Goal: Information Seeking & Learning: Learn about a topic

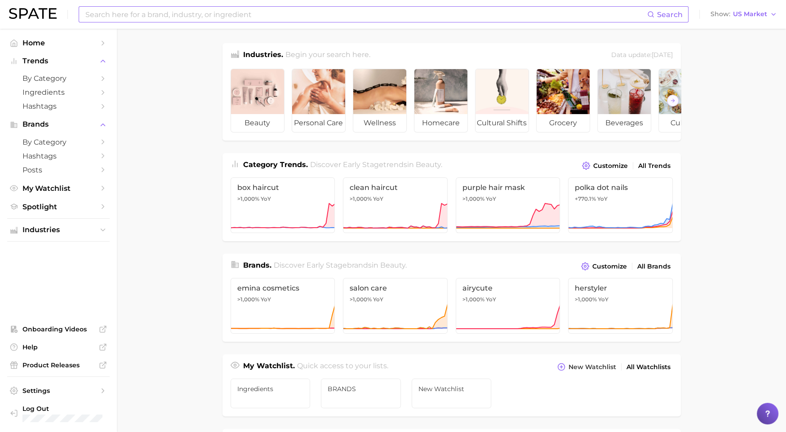
click at [213, 15] on input at bounding box center [366, 14] width 563 height 15
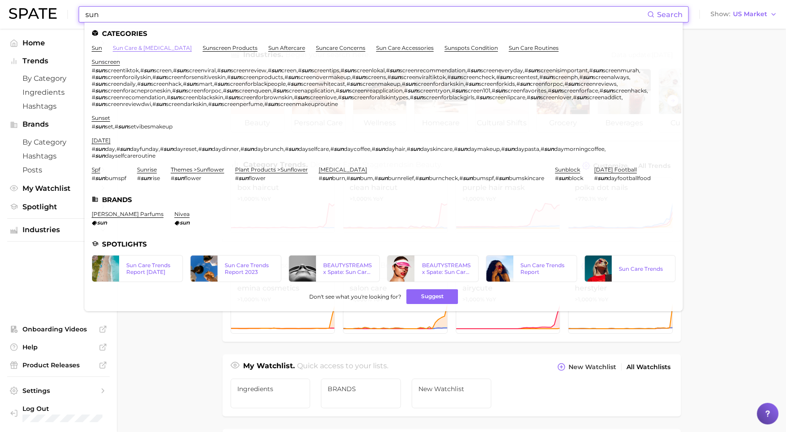
type input "sun"
click at [140, 49] on link "sun care & [MEDICAL_DATA]" at bounding box center [152, 48] width 79 height 7
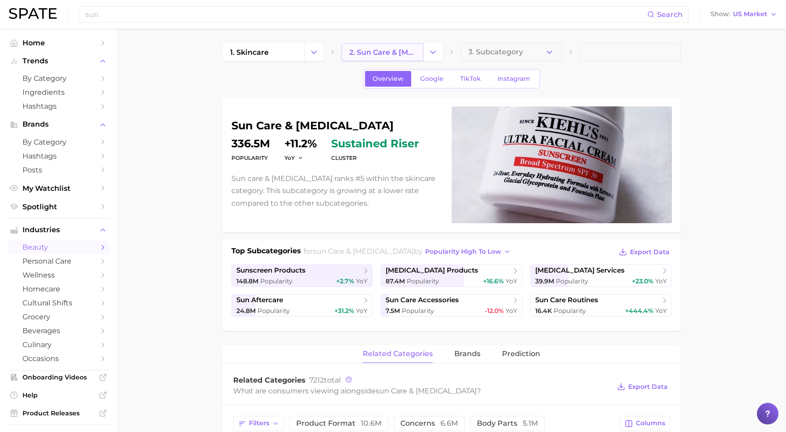
scroll to position [0, 0]
click at [482, 46] on button "3. Subcategory" at bounding box center [511, 52] width 101 height 18
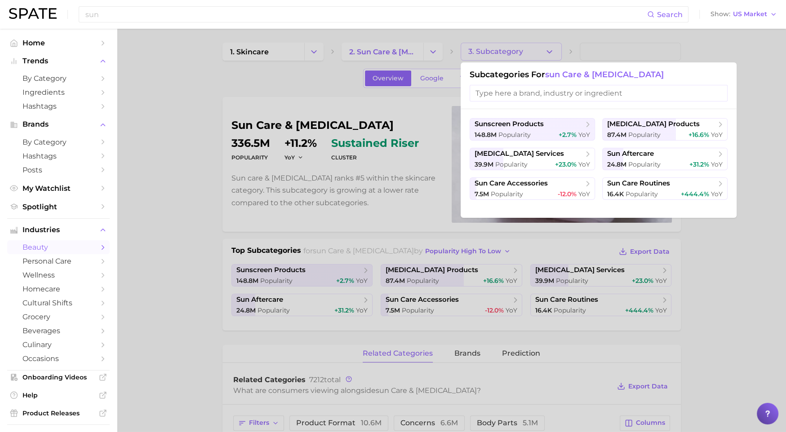
click at [502, 94] on input "search" at bounding box center [599, 93] width 258 height 17
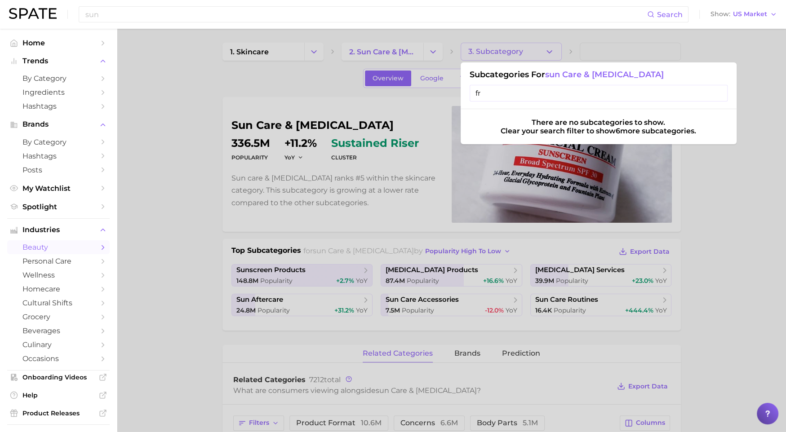
type input "f"
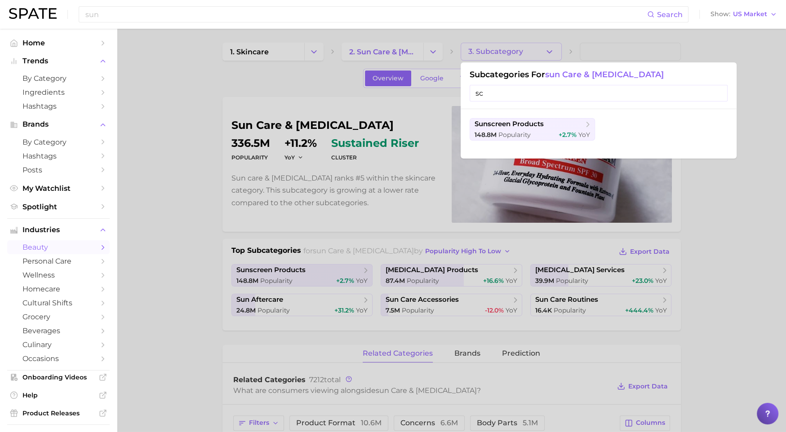
type input "s"
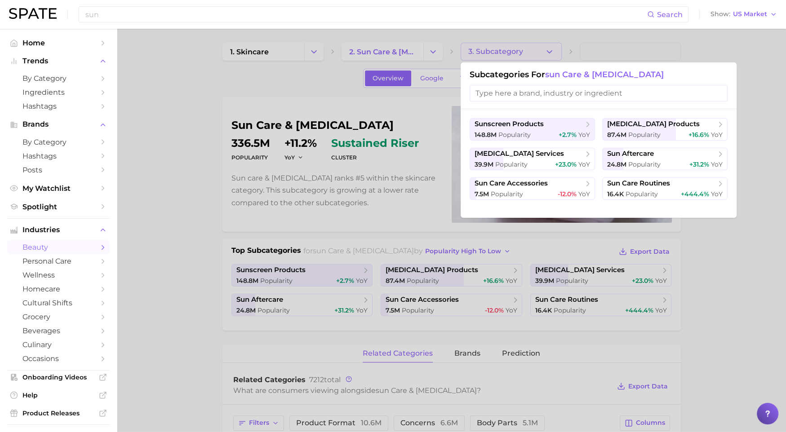
click at [301, 69] on div at bounding box center [393, 216] width 786 height 432
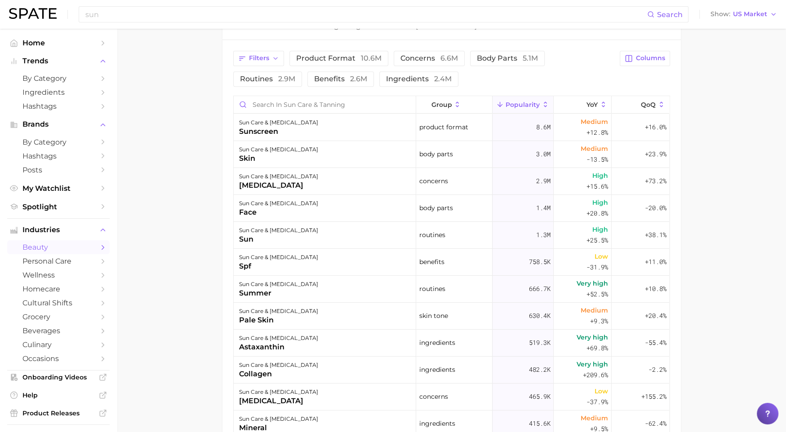
scroll to position [365, 0]
click at [264, 57] on span "Filters" at bounding box center [259, 59] width 20 height 8
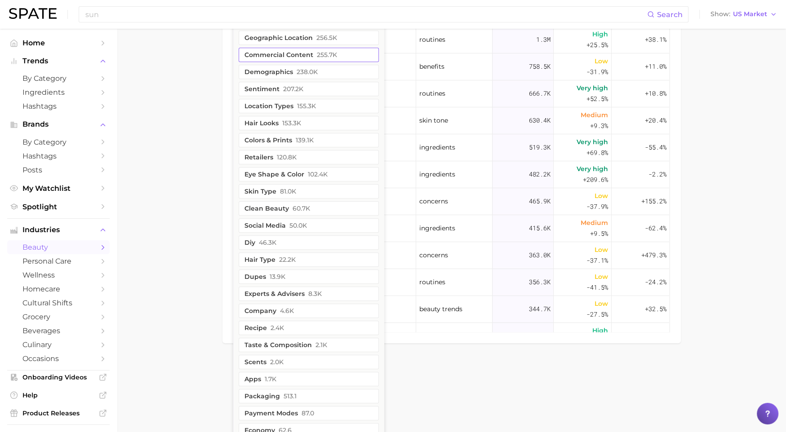
scroll to position [569, 0]
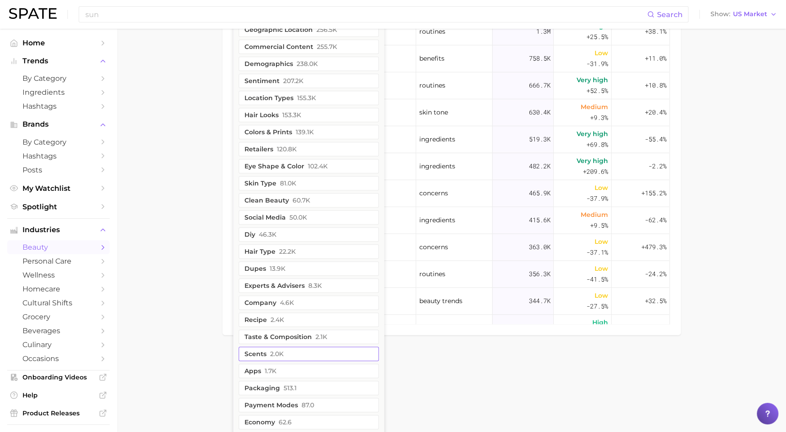
click at [299, 352] on button "scents 2.0k" at bounding box center [309, 354] width 140 height 14
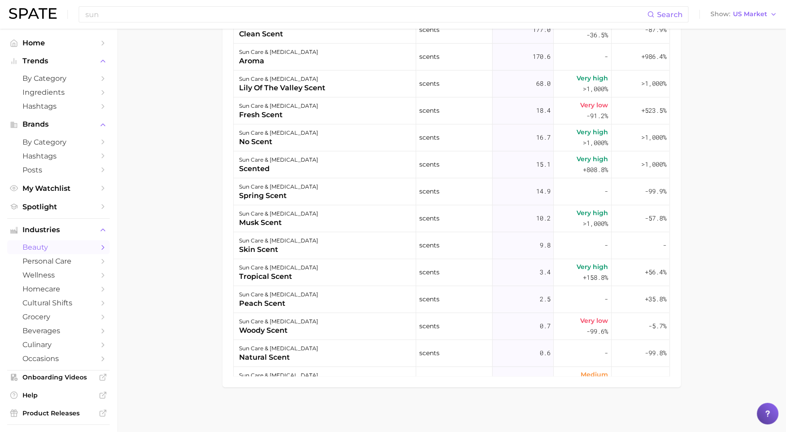
scroll to position [205, 0]
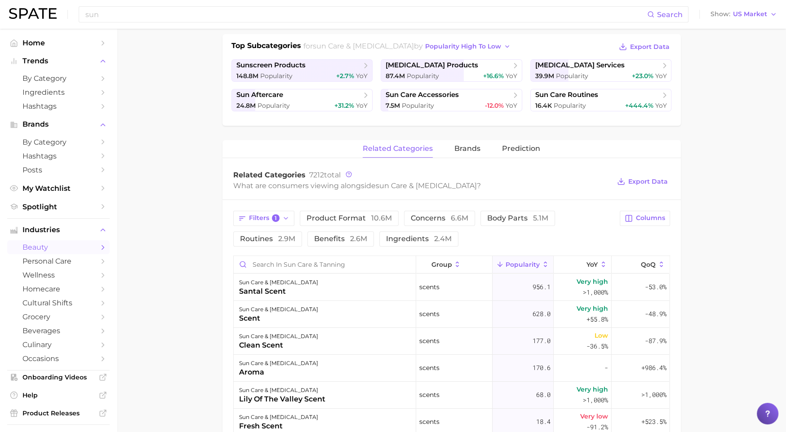
click at [539, 267] on button "Popularity" at bounding box center [523, 265] width 61 height 18
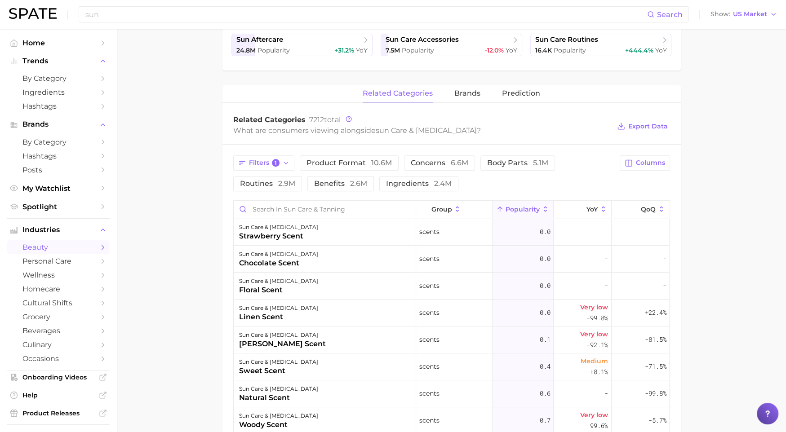
scroll to position [288, 0]
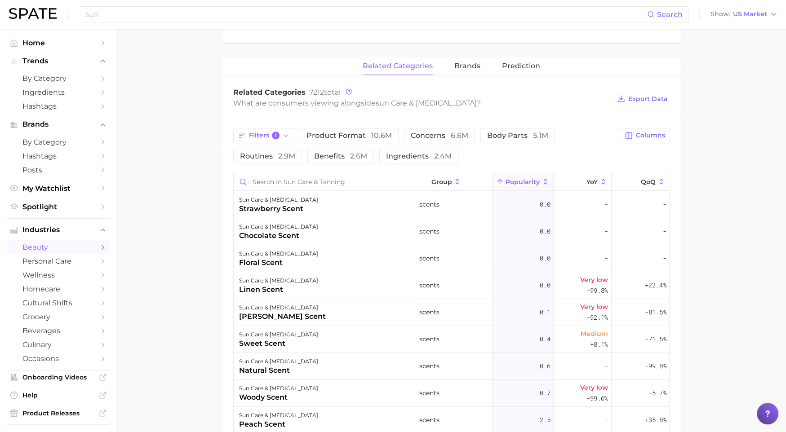
click at [521, 179] on span "Popularity" at bounding box center [523, 181] width 34 height 7
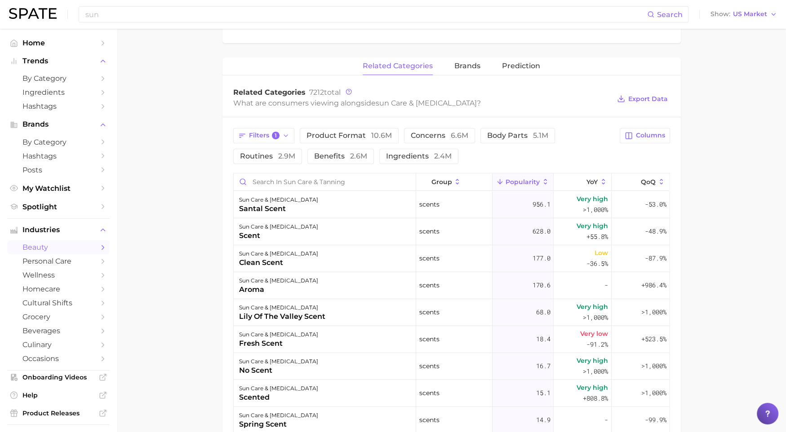
click at [163, 192] on main "1. skincare 2. sun care & [MEDICAL_DATA] 3. Subcategory Overview Google TikTok …" at bounding box center [451, 201] width 669 height 921
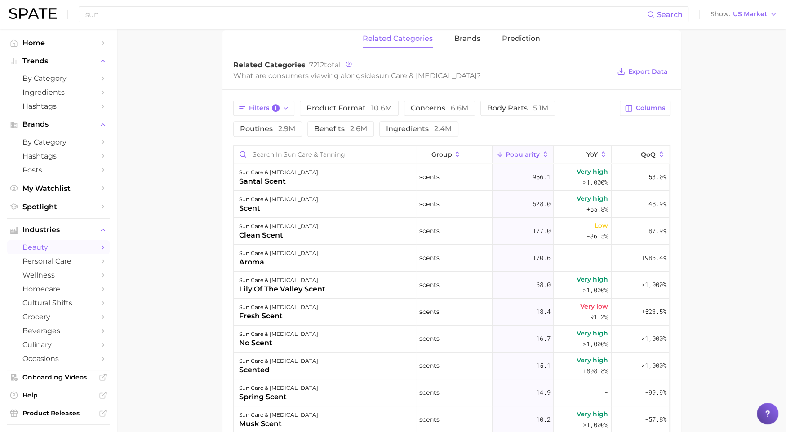
scroll to position [313, 0]
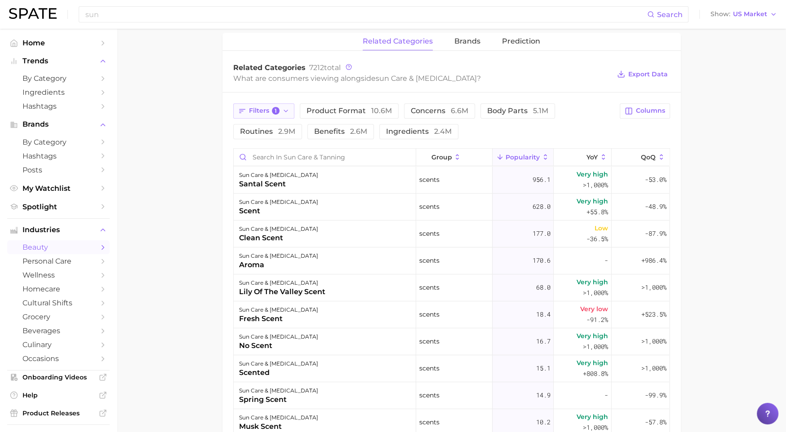
click at [279, 109] on span "1" at bounding box center [276, 111] width 8 height 8
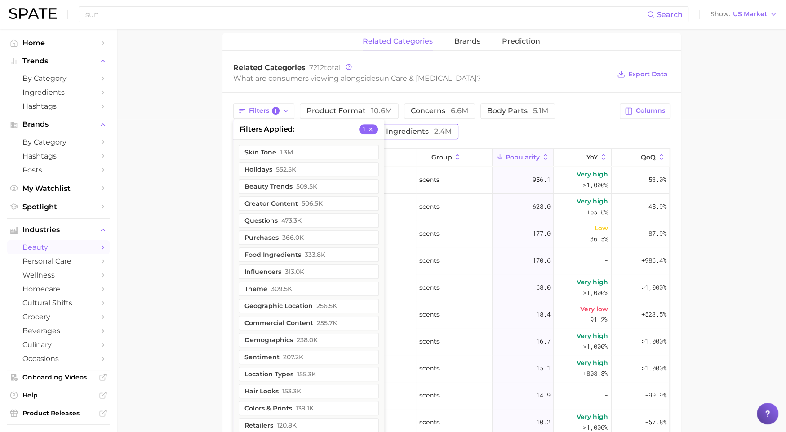
click at [445, 135] on button "ingredients 2.4m" at bounding box center [418, 131] width 79 height 15
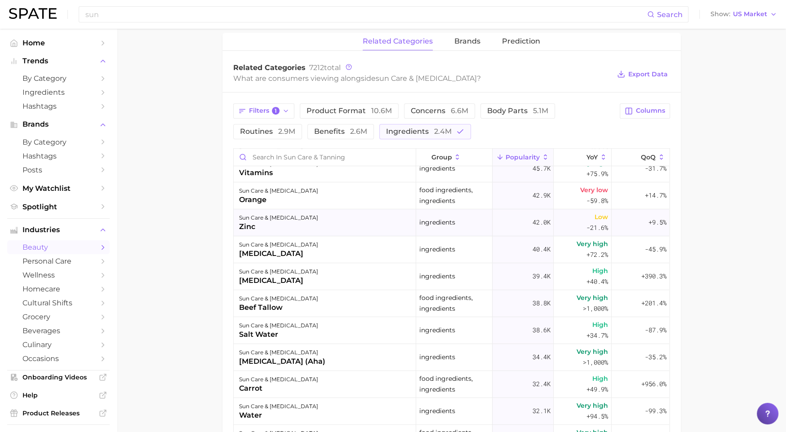
scroll to position [0, 0]
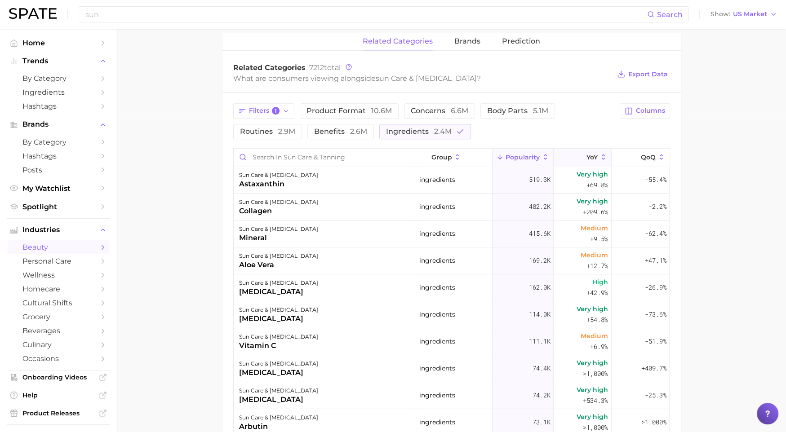
click at [601, 157] on icon at bounding box center [604, 157] width 8 height 8
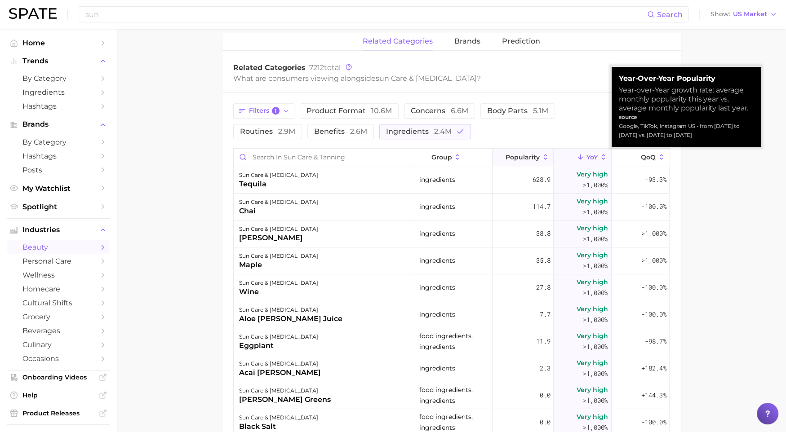
click at [530, 154] on span "Popularity" at bounding box center [523, 157] width 34 height 7
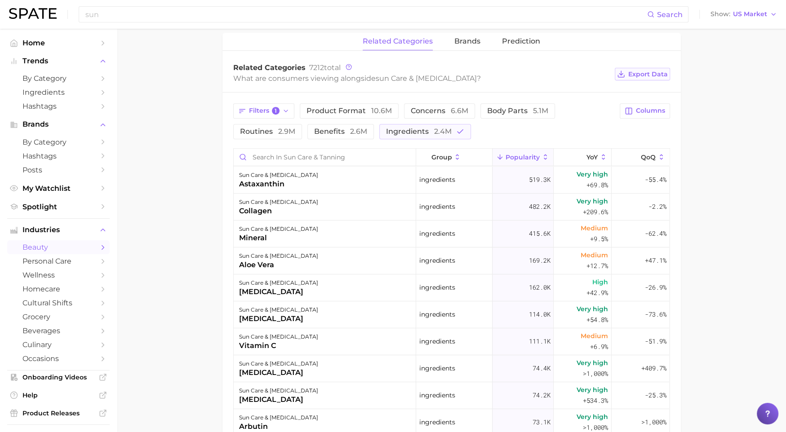
click at [643, 71] on span "Export Data" at bounding box center [648, 75] width 40 height 8
click at [510, 135] on div "Filters 1 product format 10.6m concerns 6.6m body parts 5.1m routines 2.9m bene…" at bounding box center [424, 121] width 382 height 36
click at [642, 110] on span "Columns" at bounding box center [650, 111] width 29 height 8
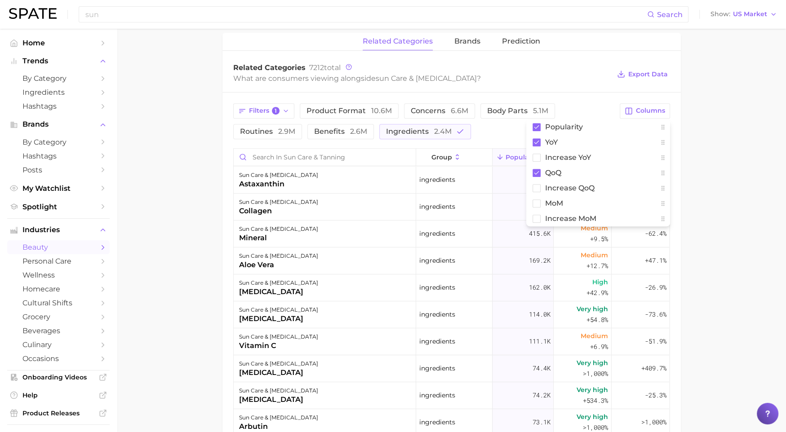
click at [588, 83] on div "Related Categories 7212 total What are consumers viewing alongside [PERSON_NAME…" at bounding box center [452, 74] width 459 height 36
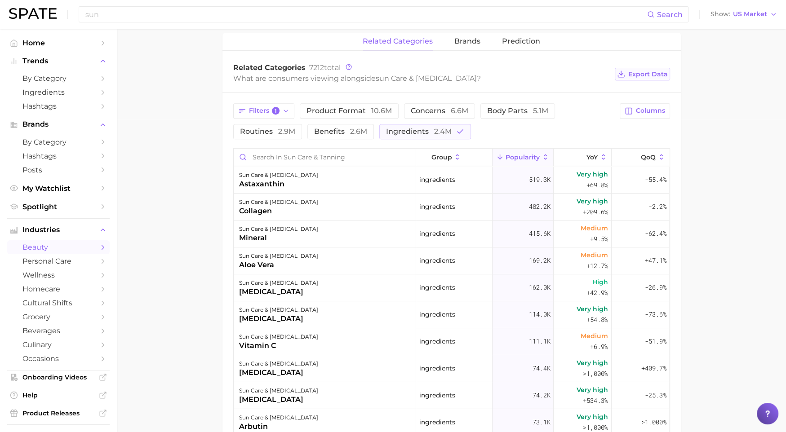
click at [649, 77] on button "Export Data" at bounding box center [642, 74] width 55 height 13
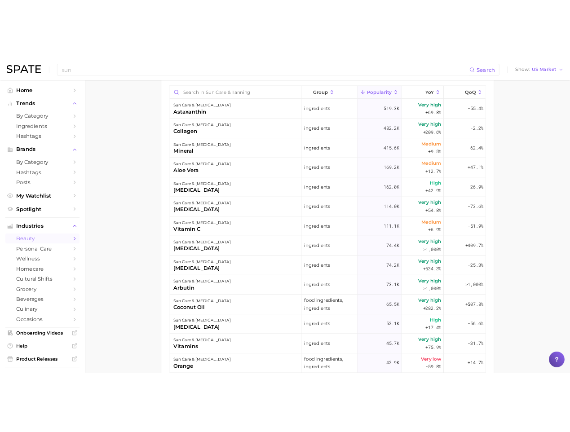
scroll to position [421, 0]
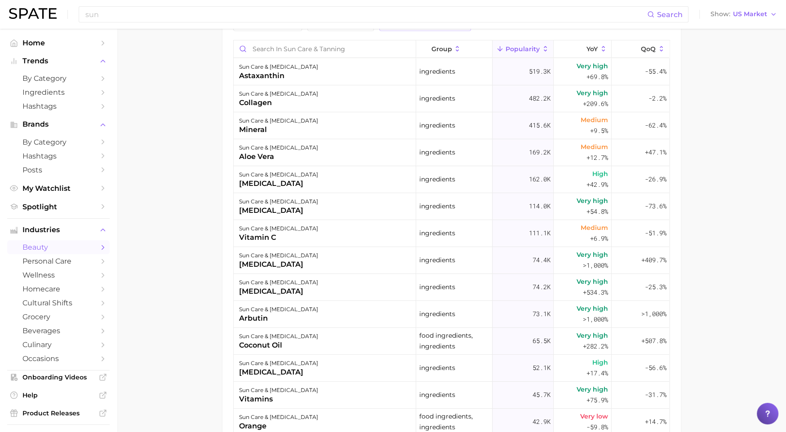
click at [687, 231] on main "1. skincare 2. sun care & [MEDICAL_DATA] 3. Subcategory Overview Google TikTok …" at bounding box center [451, 68] width 669 height 921
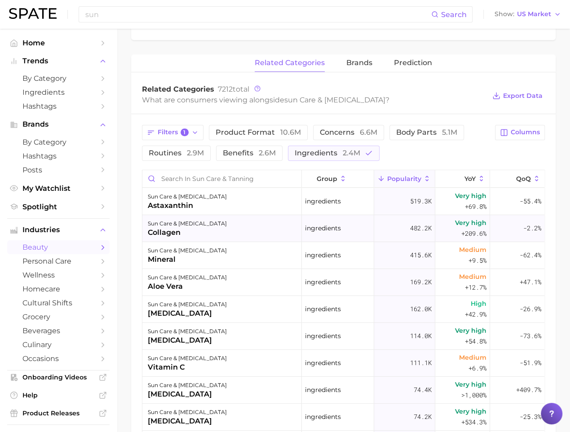
scroll to position [228, 0]
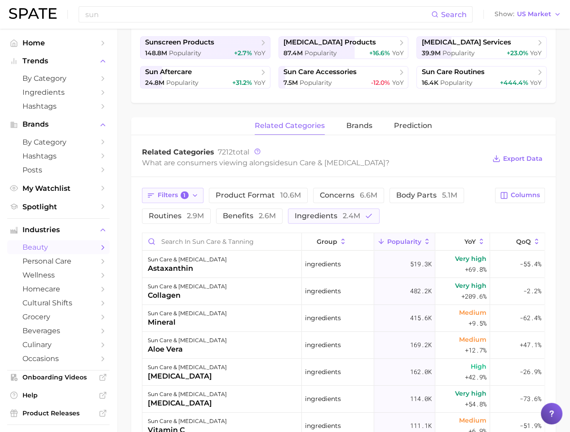
click at [178, 188] on button "Filters 1" at bounding box center [173, 195] width 62 height 15
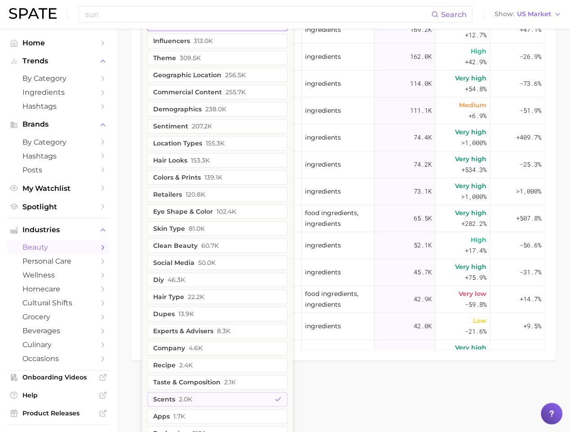
scroll to position [589, 0]
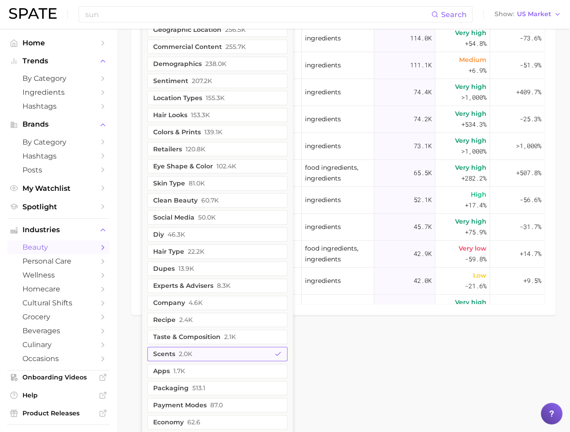
click at [230, 348] on button "scents 2.0k" at bounding box center [217, 354] width 140 height 14
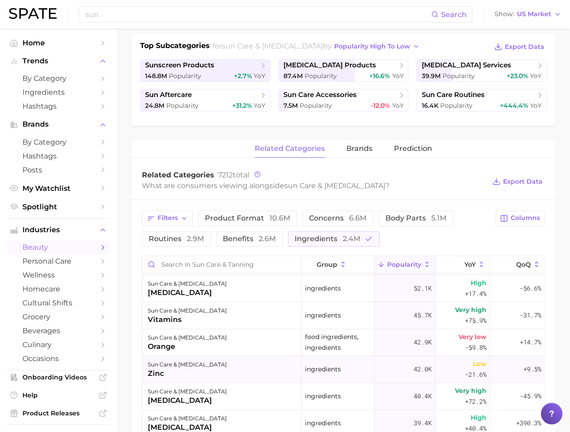
scroll to position [323, 0]
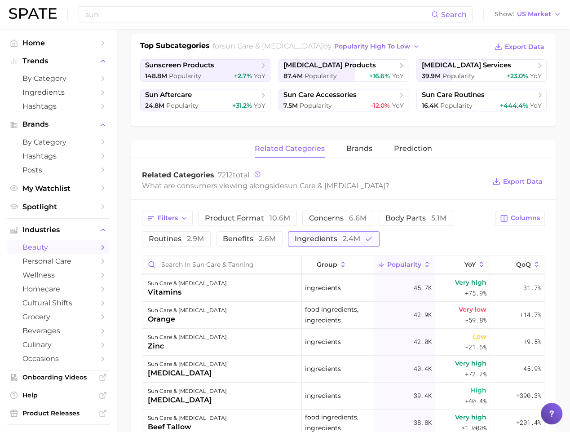
click at [341, 242] on button "ingredients 2.4m" at bounding box center [334, 239] width 92 height 15
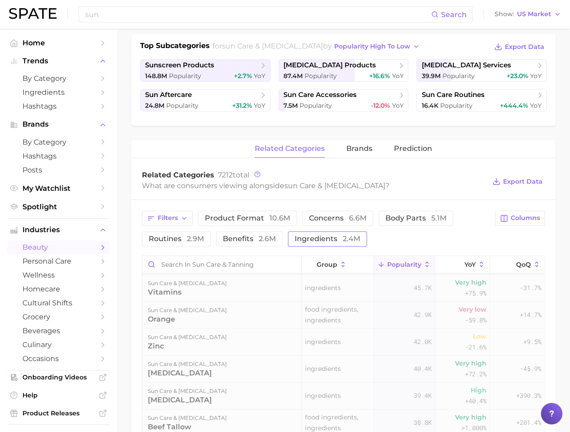
scroll to position [0, 0]
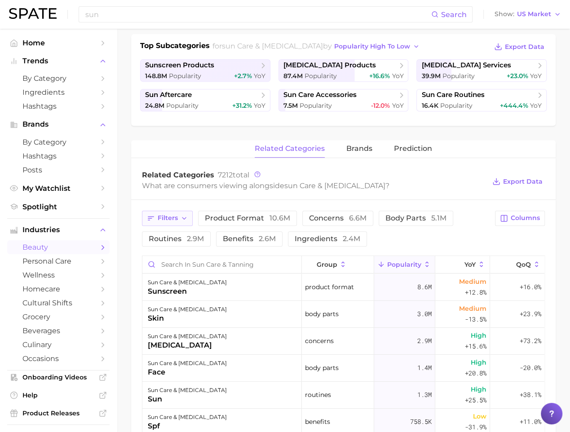
click at [168, 214] on span "Filters" at bounding box center [168, 218] width 20 height 8
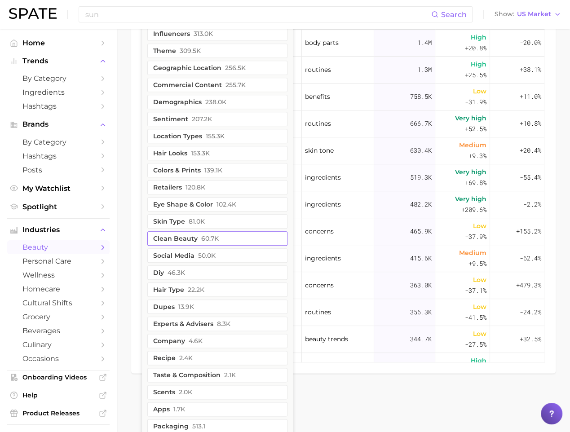
scroll to position [569, 0]
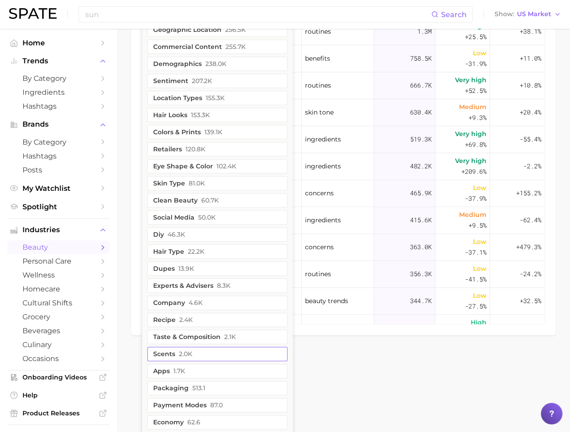
click at [237, 348] on button "scents 2.0k" at bounding box center [217, 354] width 140 height 14
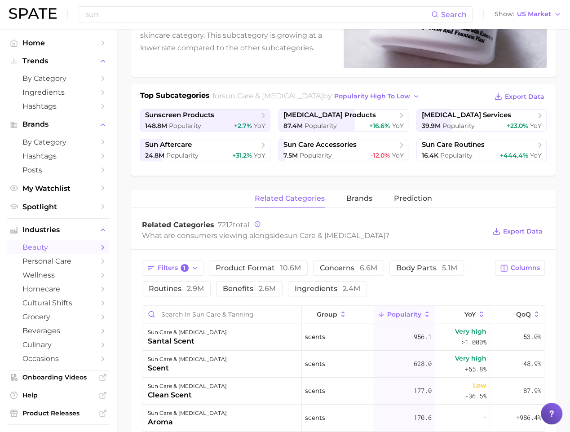
scroll to position [154, 0]
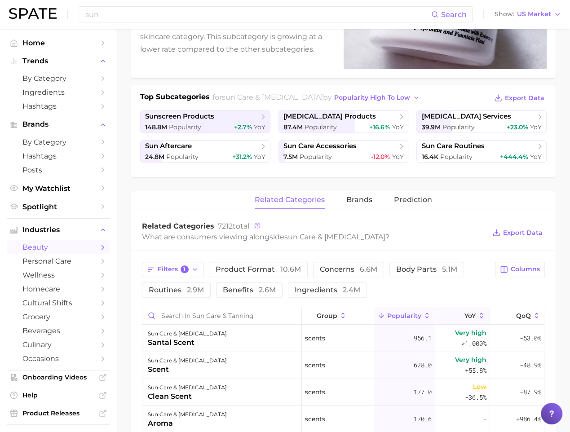
click at [471, 312] on span "YoY" at bounding box center [470, 315] width 11 height 7
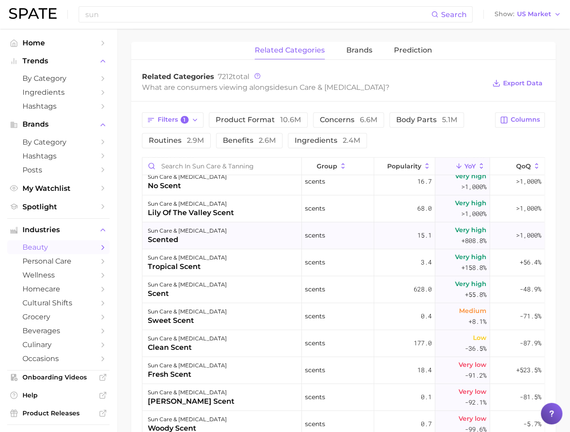
scroll to position [57, 0]
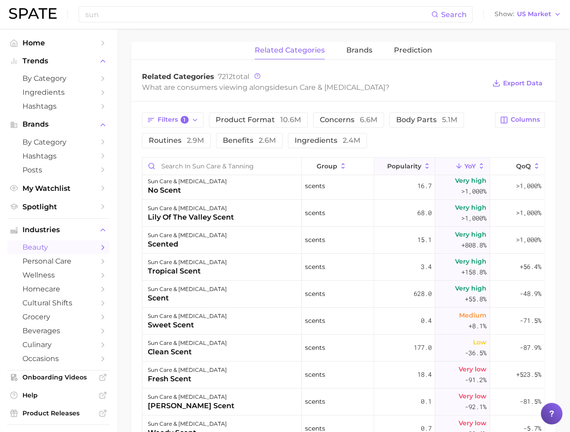
click at [421, 170] on button "Popularity" at bounding box center [404, 167] width 61 height 18
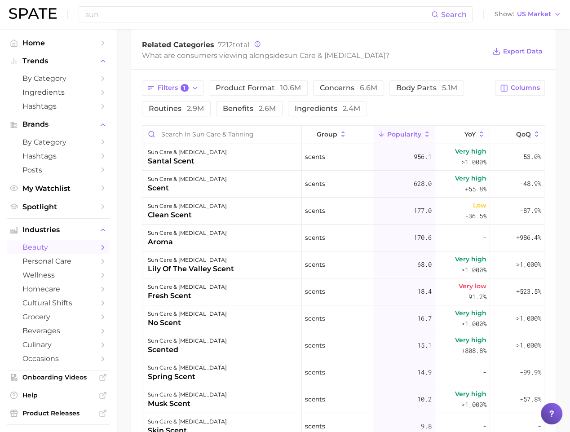
scroll to position [338, 0]
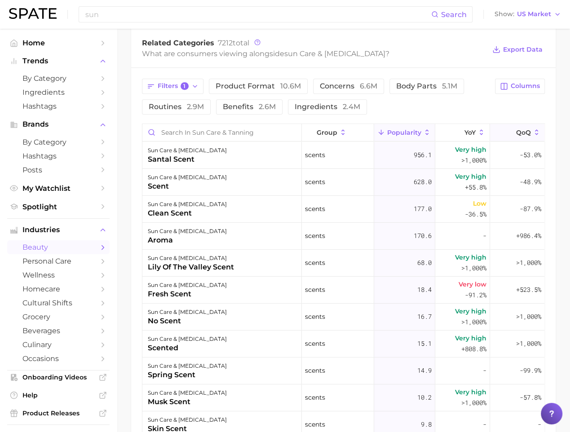
click at [528, 129] on span "QoQ" at bounding box center [524, 132] width 15 height 7
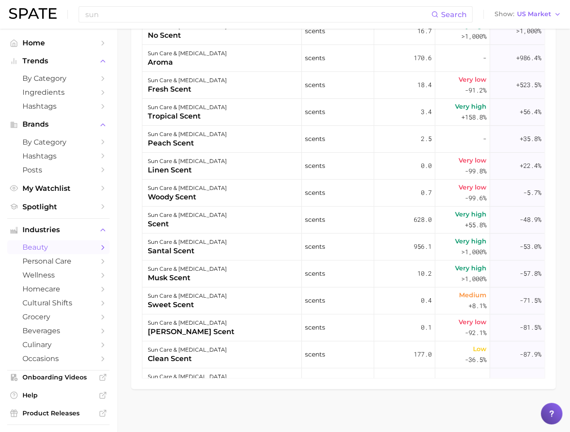
scroll to position [0, 0]
drag, startPoint x: 146, startPoint y: 107, endPoint x: 481, endPoint y: 114, distance: 335.4
click at [481, 114] on button "sun care & [MEDICAL_DATA] tropical scent scents 3.4 Very high +158.8% +56.4%" at bounding box center [344, 112] width 402 height 27
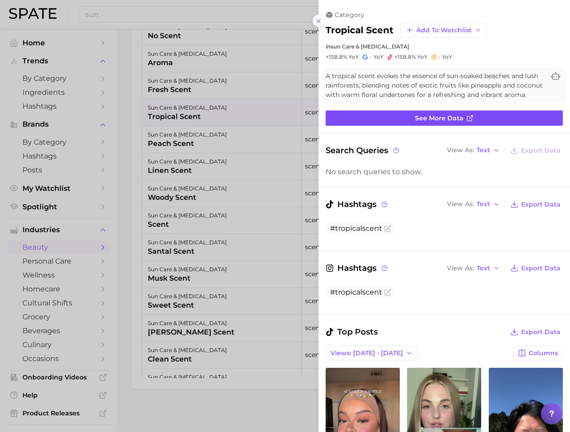
click at [454, 120] on span "See more data" at bounding box center [439, 119] width 49 height 8
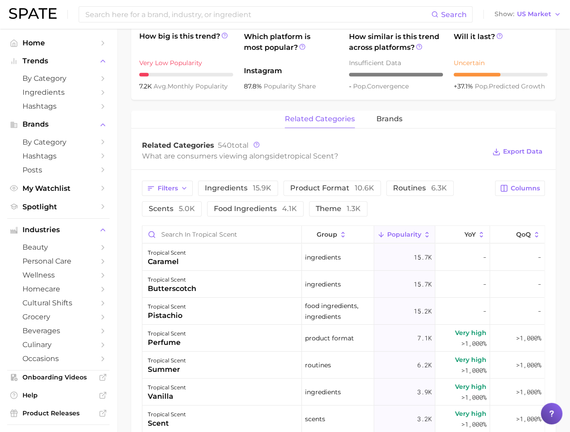
scroll to position [352, 0]
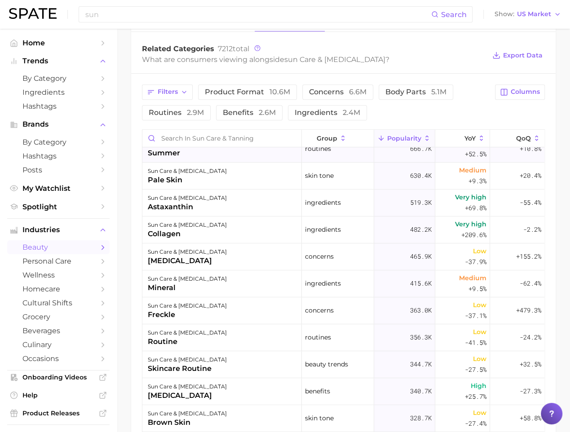
scroll to position [174, 0]
click at [181, 89] on icon "button" at bounding box center [184, 92] width 7 height 7
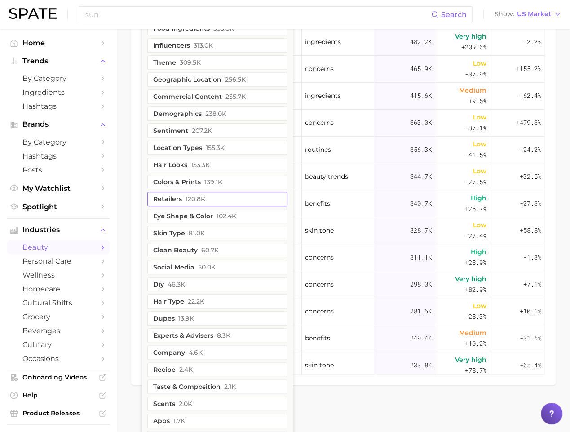
scroll to position [569, 0]
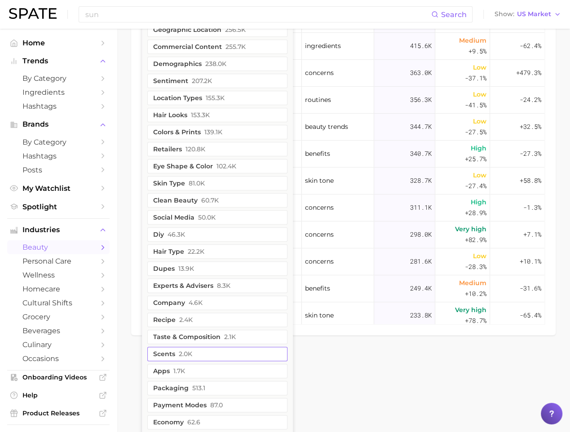
click at [196, 352] on button "scents 2.0k" at bounding box center [217, 354] width 140 height 14
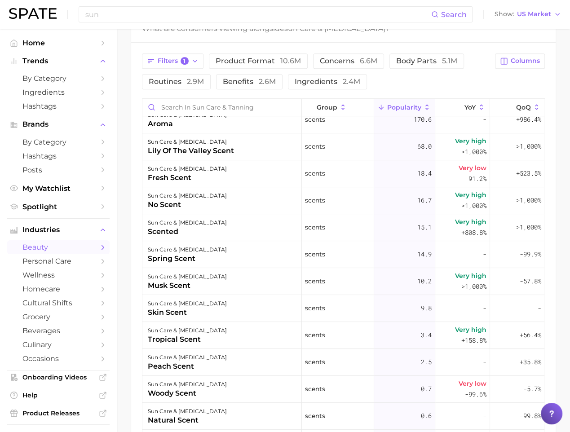
scroll to position [91, 0]
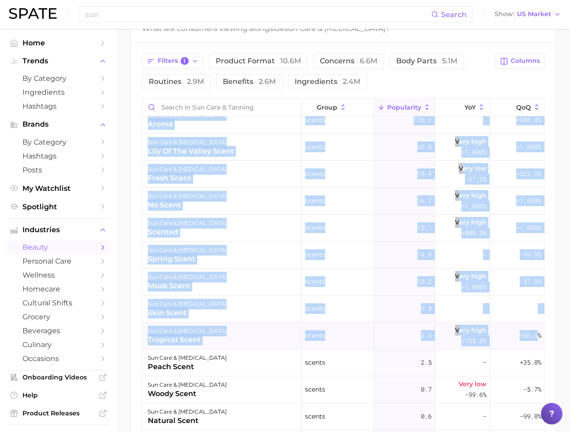
drag, startPoint x: 126, startPoint y: 328, endPoint x: 539, endPoint y: 334, distance: 413.2
click at [539, 334] on main "1. skincare 2. sun care & [MEDICAL_DATA] 3. Subcategory Overview Google TikTok …" at bounding box center [344, 126] width 454 height 921
click at [539, 334] on span "+56.4%" at bounding box center [531, 335] width 22 height 11
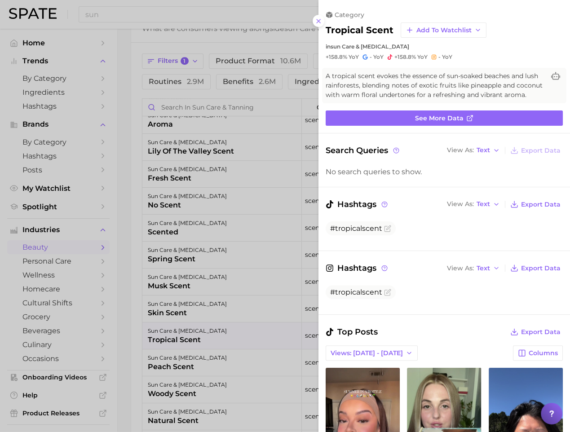
scroll to position [0, 0]
drag, startPoint x: 466, startPoint y: 54, endPoint x: 326, endPoint y: 32, distance: 142.1
click at [326, 32] on div "category tropical scent Add to Watchlist in sun care & [MEDICAL_DATA] +158.8% Y…" at bounding box center [445, 36] width 252 height 50
copy div "tropical scent Add to Watchlist in sun care & [MEDICAL_DATA] +158.8% YoY - YoY …"
click at [488, 92] on span "A tropical scent evokes the essence of sun-soaked beaches and lush rainforests,…" at bounding box center [435, 85] width 219 height 28
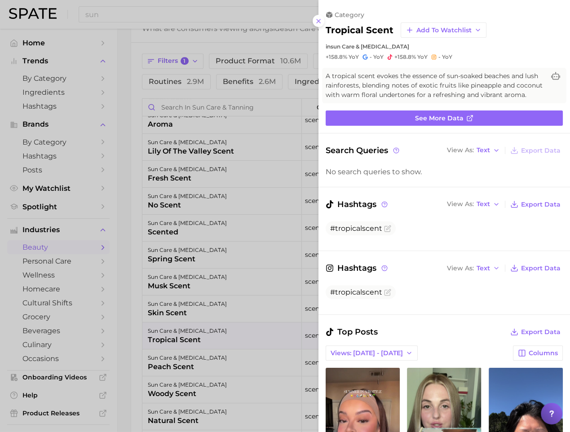
click at [407, 57] on span "+158.8%" at bounding box center [406, 56] width 22 height 7
